Goal: Task Accomplishment & Management: Complete application form

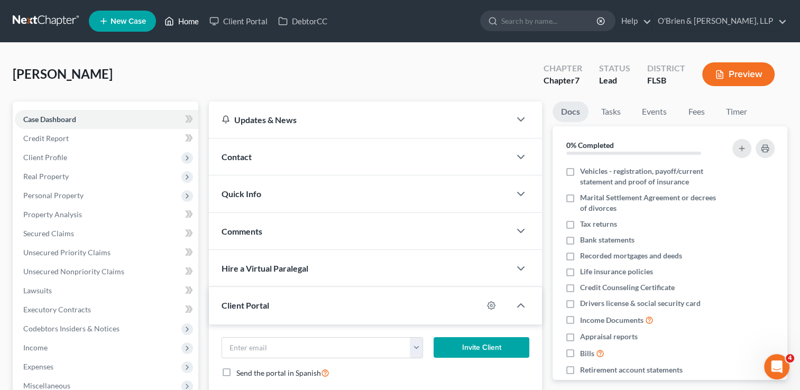
click at [171, 23] on polyline at bounding box center [169, 23] width 3 height 4
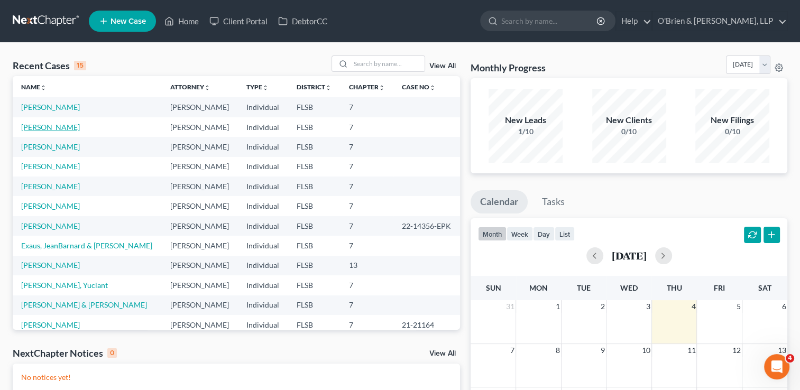
click at [42, 126] on link "[PERSON_NAME]" at bounding box center [50, 127] width 59 height 9
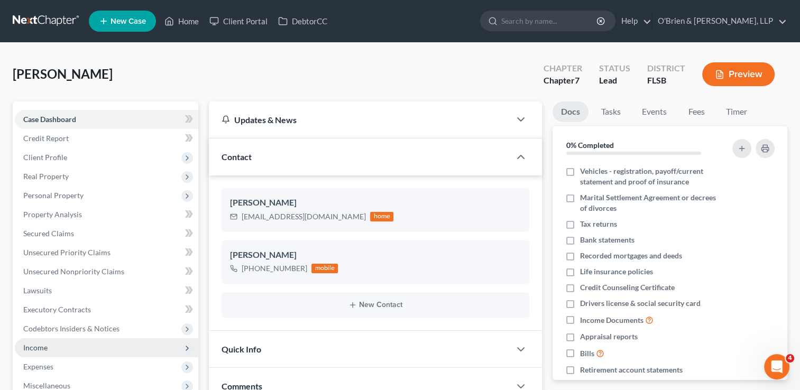
click at [78, 349] on span "Income" at bounding box center [107, 348] width 184 height 19
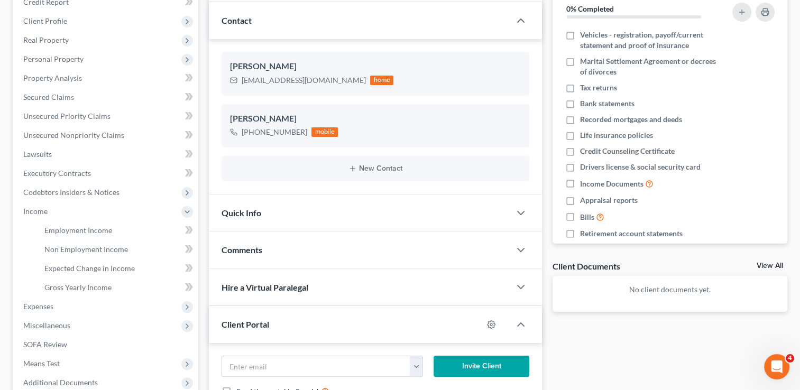
scroll to position [161, 0]
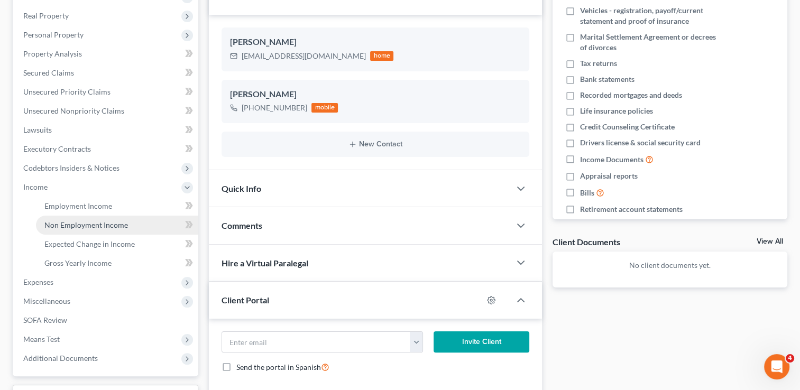
click at [96, 222] on span "Non Employment Income" at bounding box center [86, 225] width 84 height 9
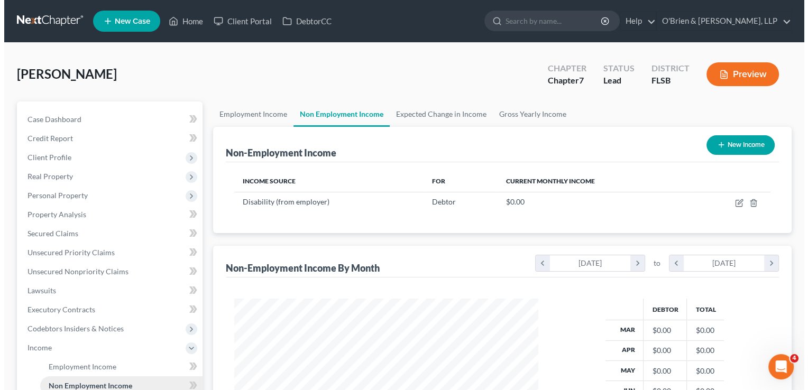
scroll to position [188, 325]
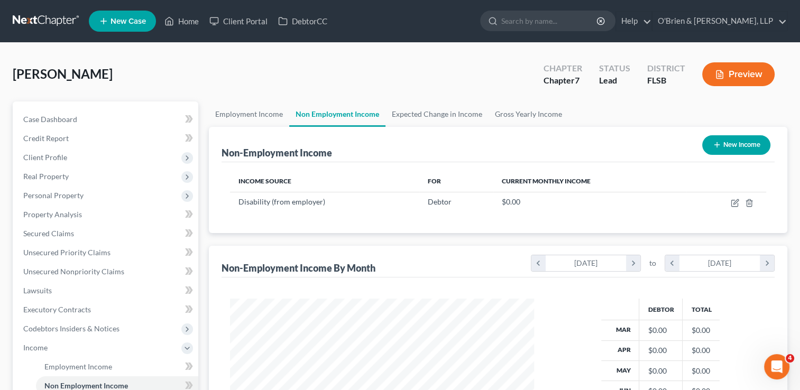
click at [731, 147] on button "New Income" at bounding box center [736, 145] width 68 height 20
select select "0"
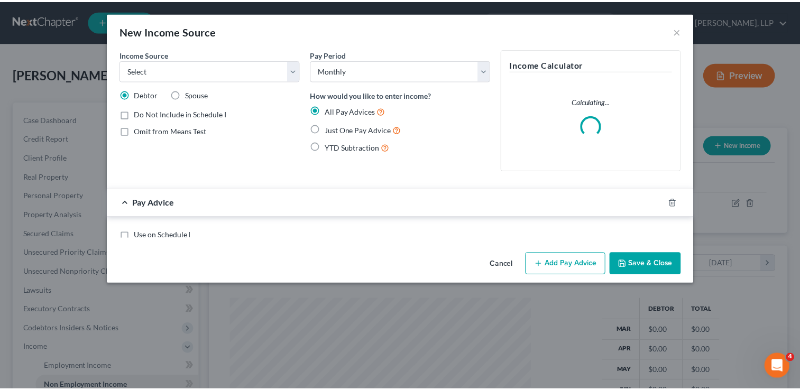
scroll to position [188, 328]
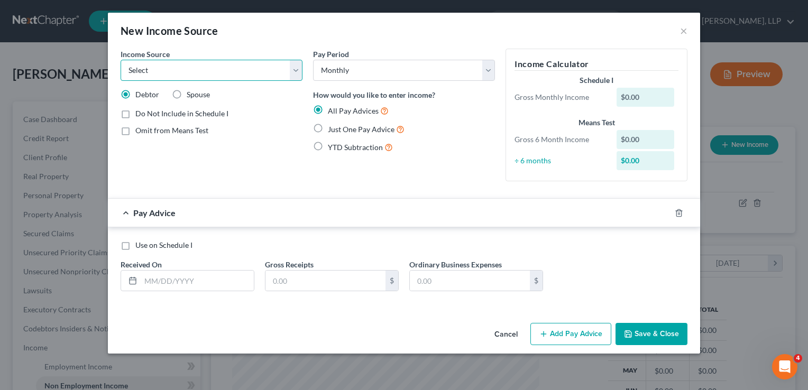
click at [296, 73] on select "Select Unemployment Disability (from employer) Pension Retirement Social Securi…" at bounding box center [212, 70] width 182 height 21
select select "4"
click at [121, 60] on select "Select Unemployment Disability (from employer) Pension Retirement Social Securi…" at bounding box center [212, 70] width 182 height 21
click at [580, 338] on button "Add Pay Advice" at bounding box center [570, 334] width 81 height 22
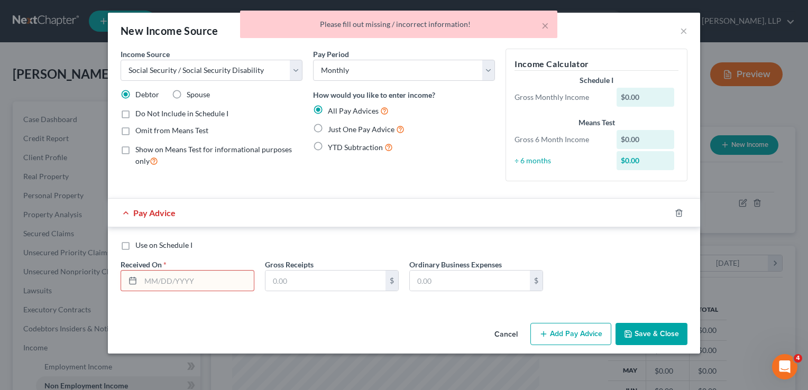
click at [580, 338] on button "Add Pay Advice" at bounding box center [570, 334] width 81 height 22
click at [169, 280] on input "text" at bounding box center [197, 281] width 113 height 20
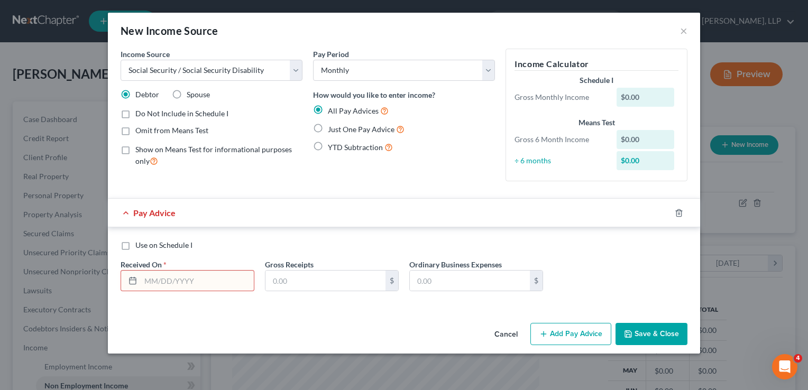
type input "[DATE]"
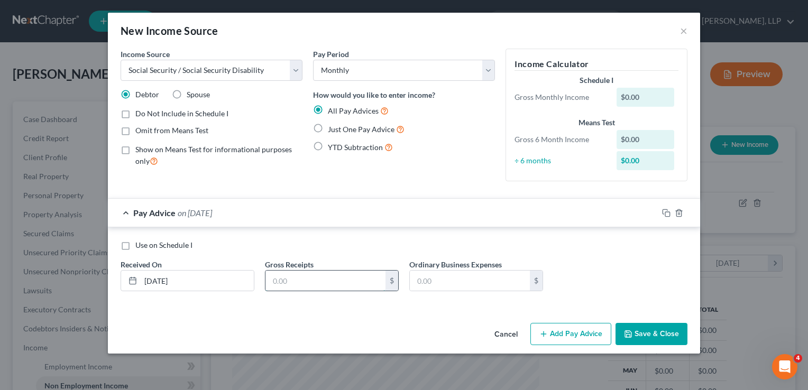
click at [283, 289] on input "text" at bounding box center [326, 281] width 120 height 20
type input "3,407.40"
click at [328, 124] on label "Just One Pay Advice" at bounding box center [366, 129] width 77 height 12
click at [332, 124] on input "Just One Pay Advice" at bounding box center [335, 126] width 7 height 7
radio input "true"
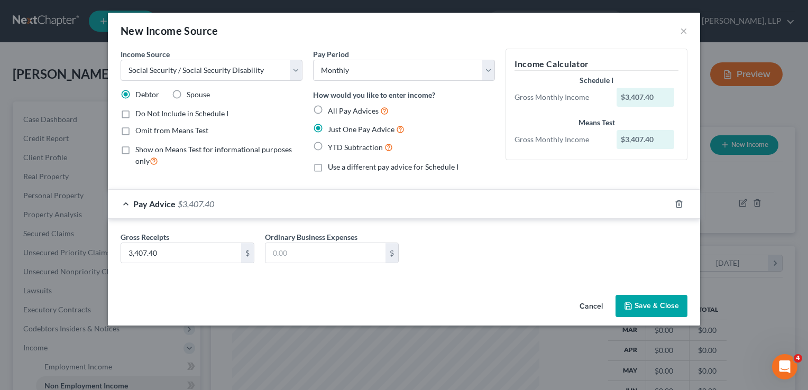
click at [669, 306] on button "Save & Close" at bounding box center [652, 306] width 72 height 22
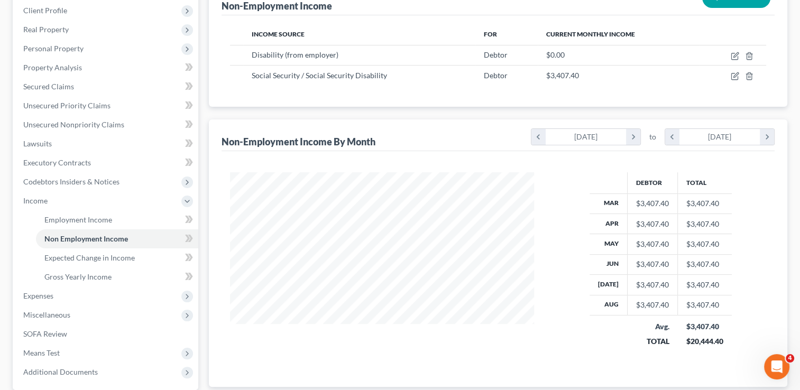
scroll to position [148, 0]
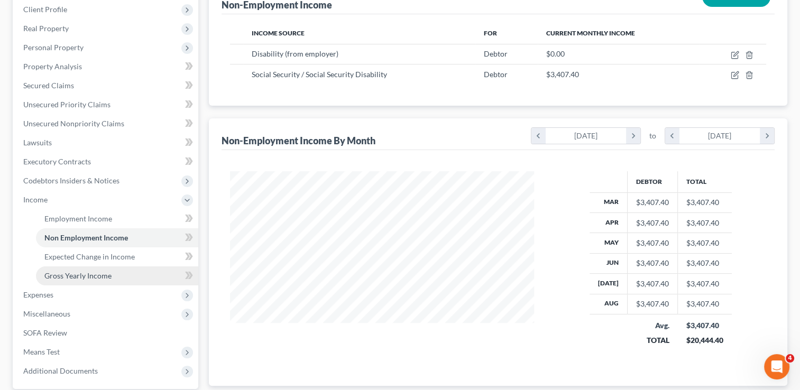
click at [137, 277] on link "Gross Yearly Income" at bounding box center [117, 276] width 162 height 19
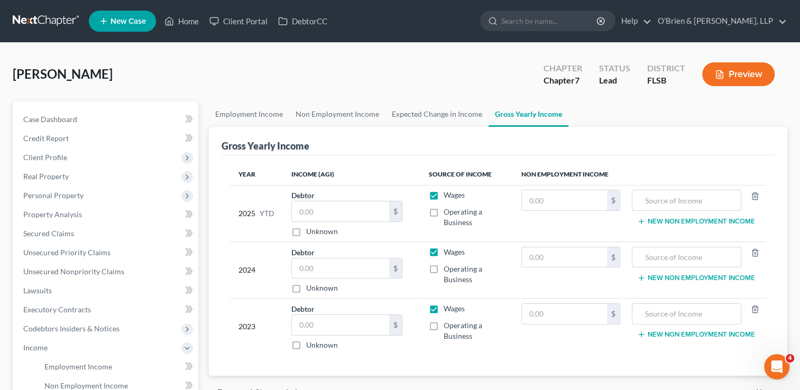
click at [444, 195] on label "Wages" at bounding box center [454, 195] width 21 height 11
click at [448, 195] on input "Wages" at bounding box center [451, 193] width 7 height 7
checkbox input "false"
click at [673, 223] on button "New Non Employment Income" at bounding box center [696, 221] width 118 height 8
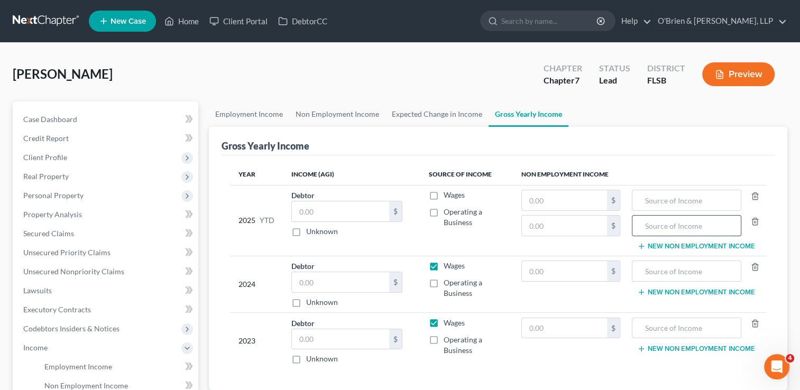
click at [698, 223] on input "text" at bounding box center [687, 226] width 98 height 20
click at [444, 266] on label "Wages" at bounding box center [454, 266] width 21 height 11
click at [448, 266] on input "Wages" at bounding box center [451, 264] width 7 height 7
checkbox input "false"
click at [444, 324] on label "Wages" at bounding box center [454, 323] width 21 height 11
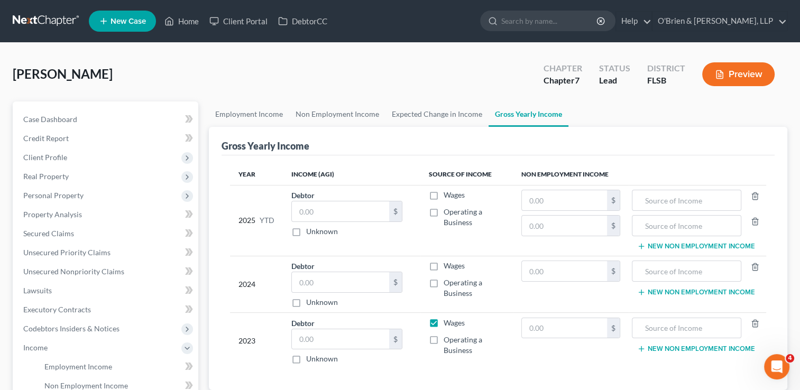
click at [448, 324] on input "Wages" at bounding box center [451, 321] width 7 height 7
checkbox input "false"
click at [592, 191] on input "text" at bounding box center [564, 200] width 85 height 20
type input "0"
click at [550, 266] on input "text" at bounding box center [564, 271] width 85 height 20
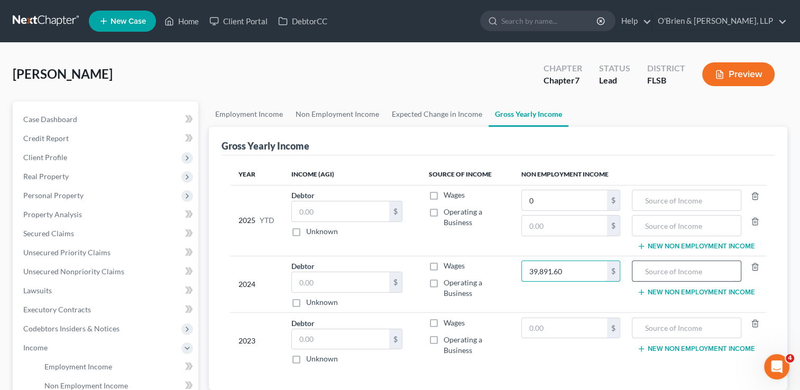
type input "39,891.60"
click at [647, 262] on input "text" at bounding box center [687, 271] width 98 height 20
type input "Social Security"
click at [544, 318] on input "text" at bounding box center [564, 328] width 85 height 20
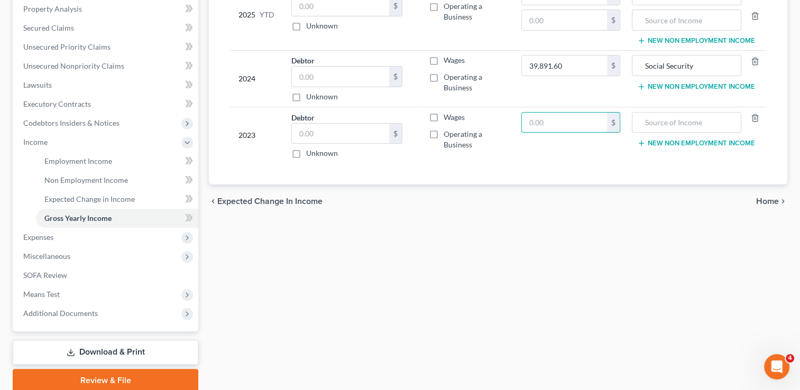
scroll to position [207, 0]
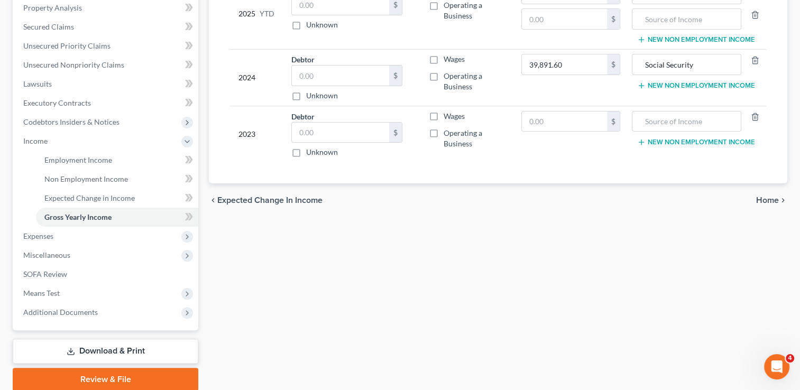
click at [763, 197] on span "Home" at bounding box center [767, 200] width 23 height 8
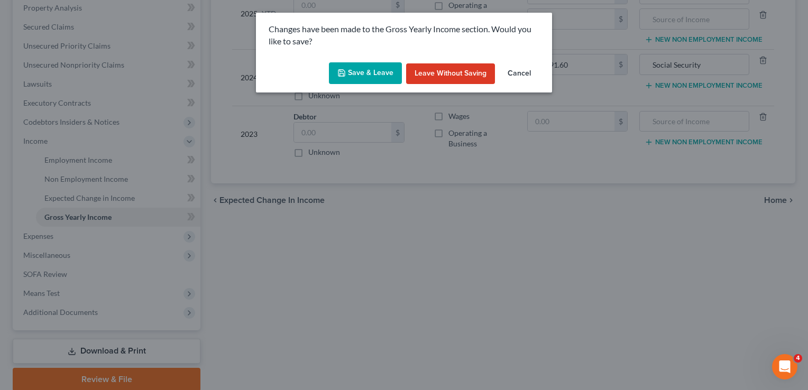
click at [374, 76] on button "Save & Leave" at bounding box center [365, 73] width 73 height 22
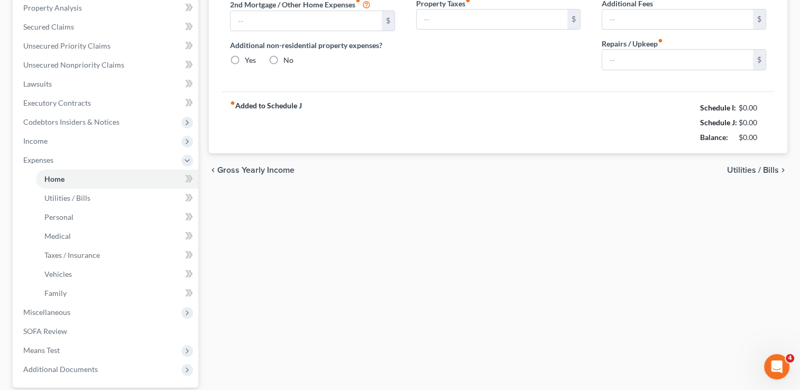
type input "0.00"
radio input "true"
type input "250.00"
type input "85.00"
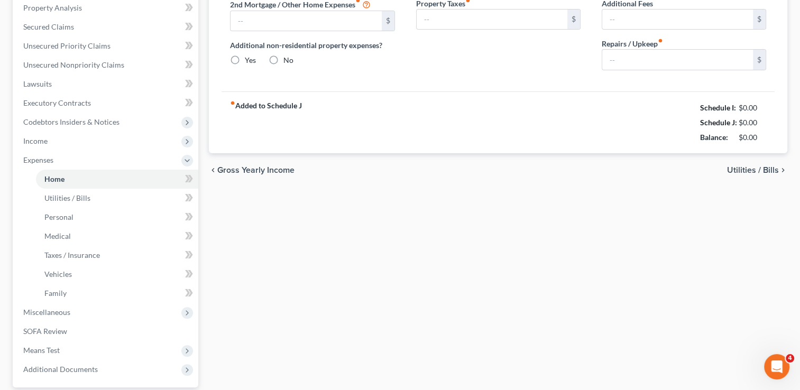
type input "500.00"
type input "0.00"
type input "200.00"
